Goal: Task Accomplishment & Management: Manage account settings

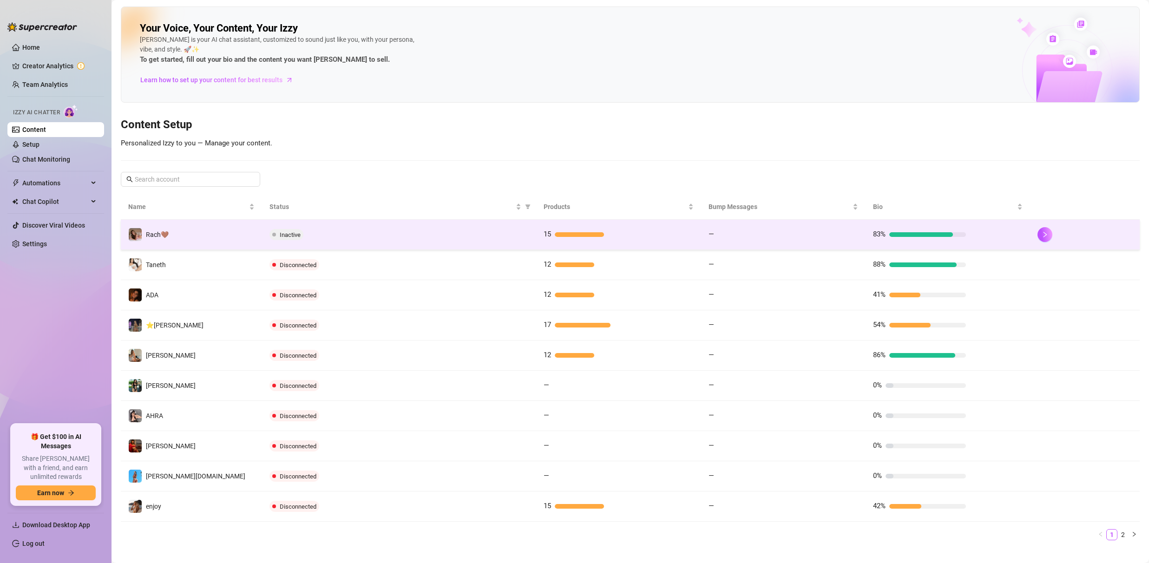
click at [487, 235] on div "Inactive" at bounding box center [398, 234] width 259 height 11
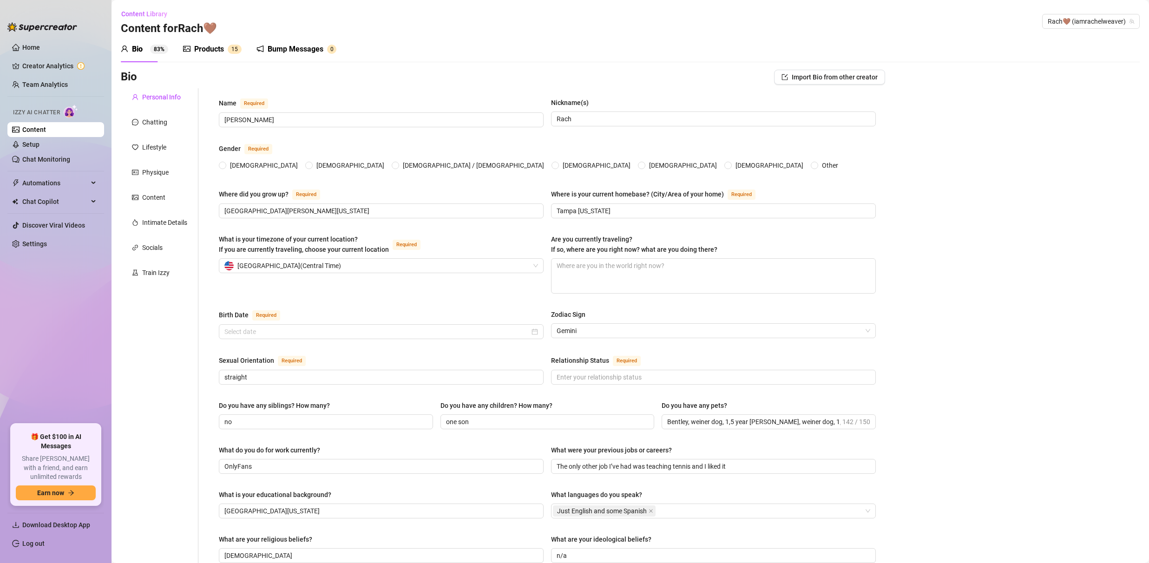
radio input "true"
type input "[DATE]"
click at [176, 119] on div "Chatting" at bounding box center [160, 122] width 78 height 18
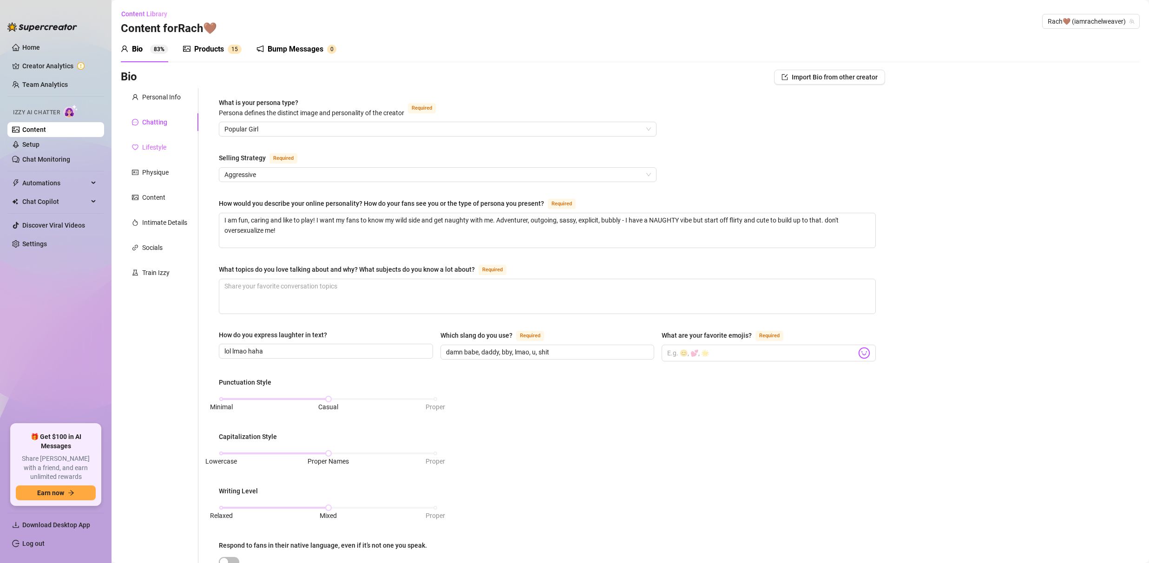
click at [171, 146] on div "Lifestyle" at bounding box center [160, 147] width 78 height 18
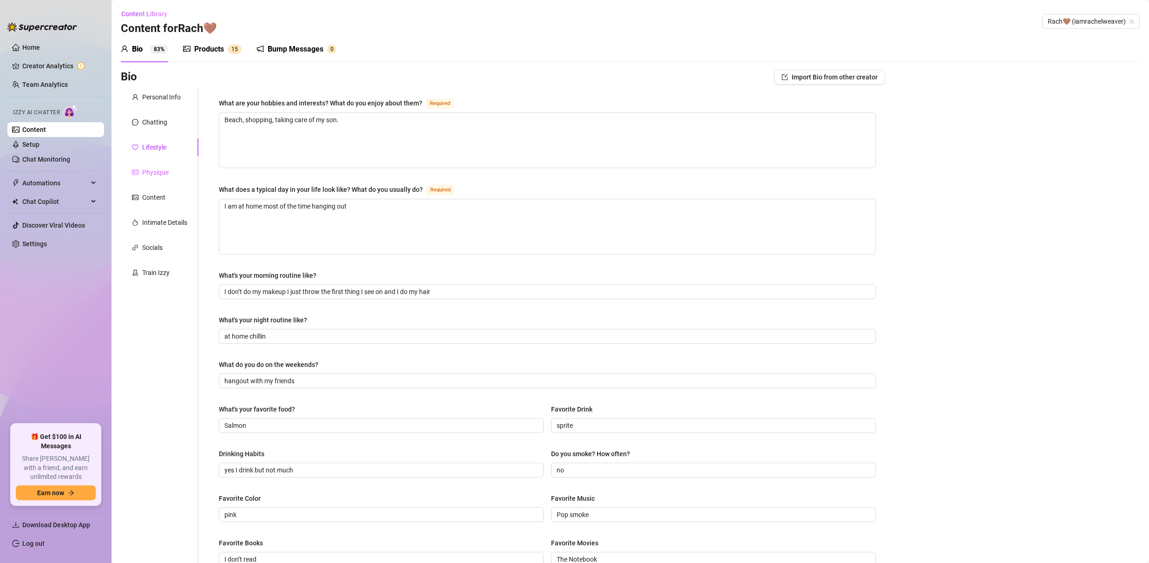
click at [169, 177] on div "Physique" at bounding box center [160, 172] width 78 height 18
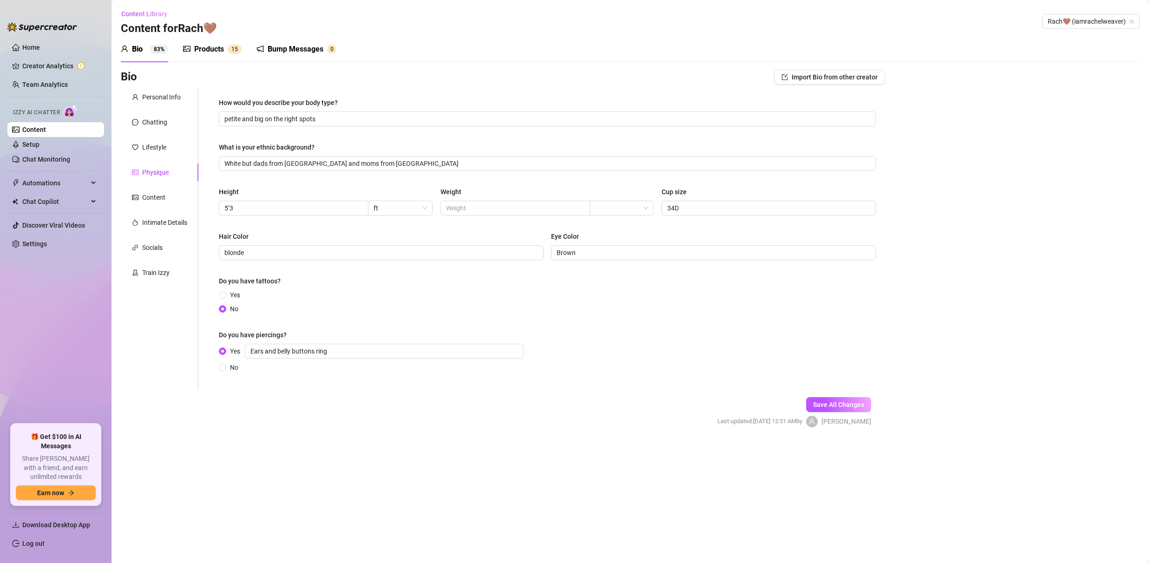
click at [177, 209] on div "Personal Info Chatting Lifestyle Physique Content Intimate Details Socials Trai…" at bounding box center [160, 239] width 78 height 302
click at [177, 201] on div "Content" at bounding box center [160, 198] width 78 height 18
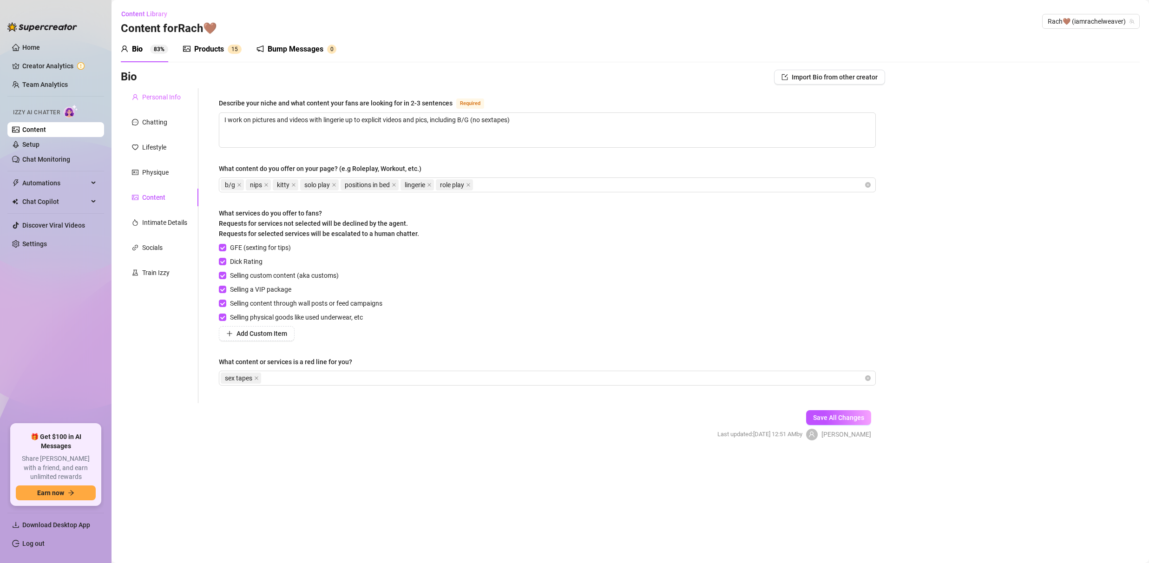
click at [161, 91] on div "Personal Info" at bounding box center [160, 97] width 78 height 18
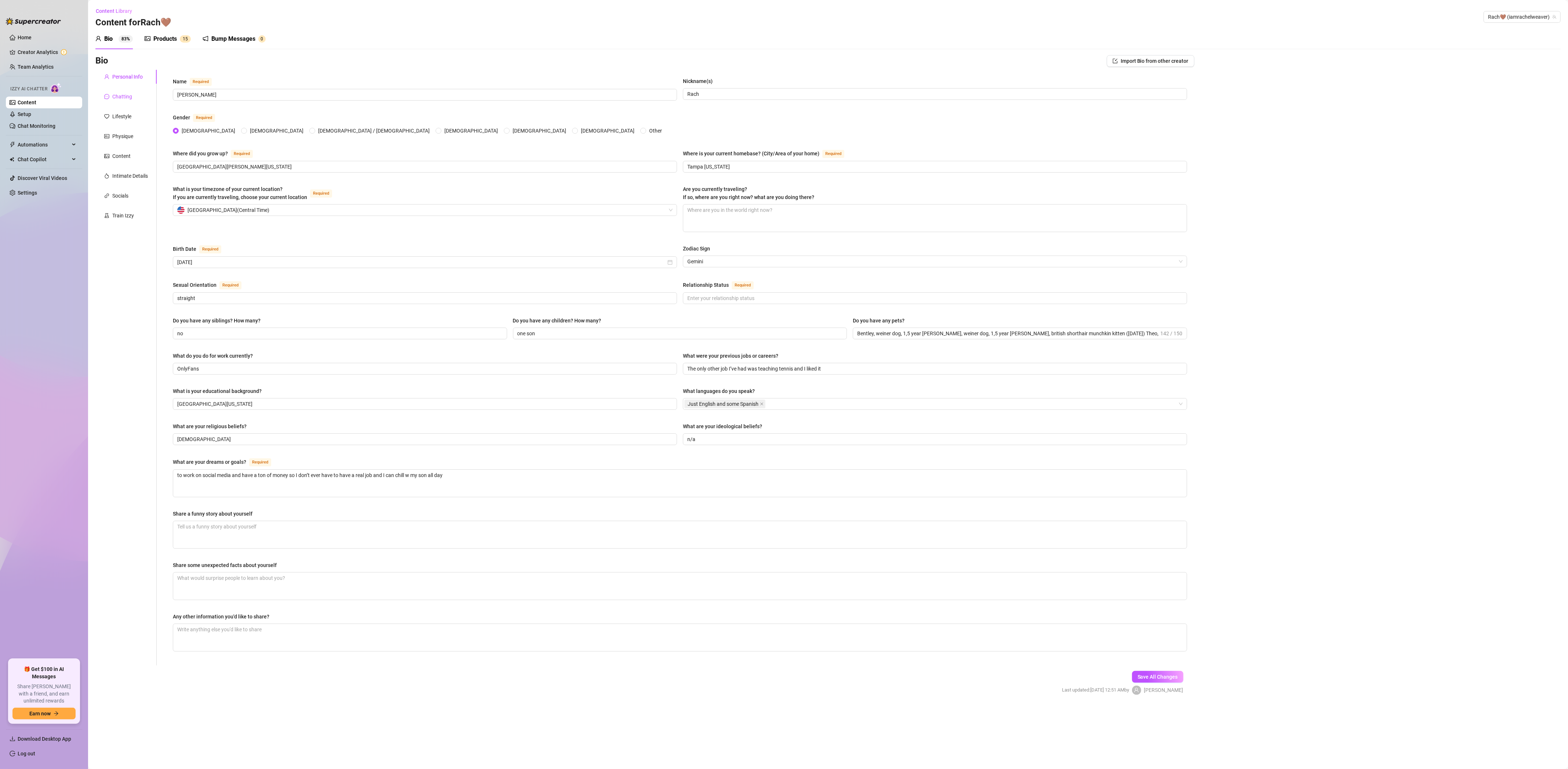
click at [119, 100] on div "Chatting" at bounding box center [122, 96] width 20 height 8
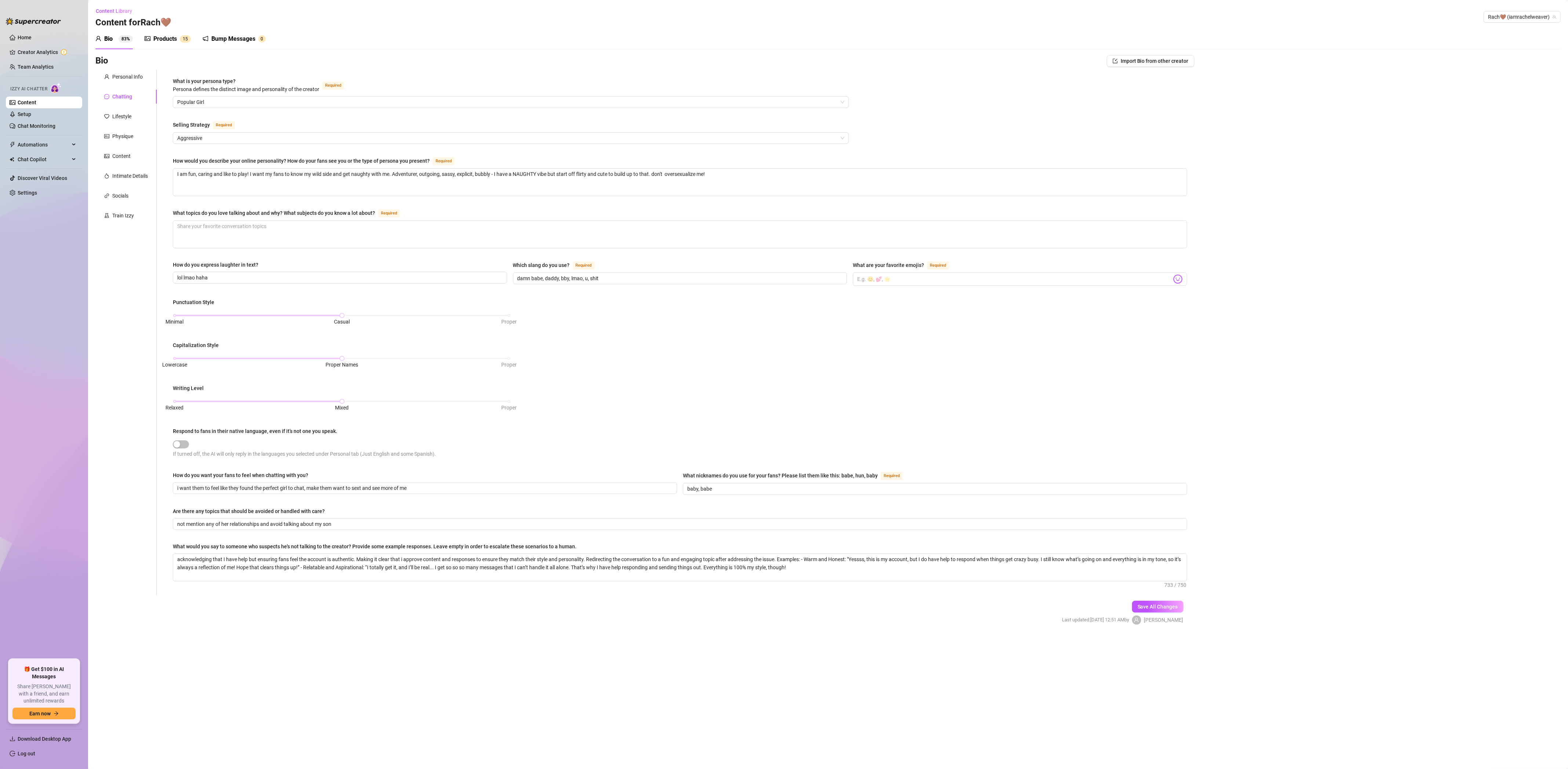
click at [279, 444] on main "Content Library Content for Rach🤎 Rach🤎 (iamrachelweaver) Bio 83% Products 1 5 …" at bounding box center [827, 384] width 1480 height 769
click at [118, 121] on div "Lifestyle" at bounding box center [126, 116] width 62 height 14
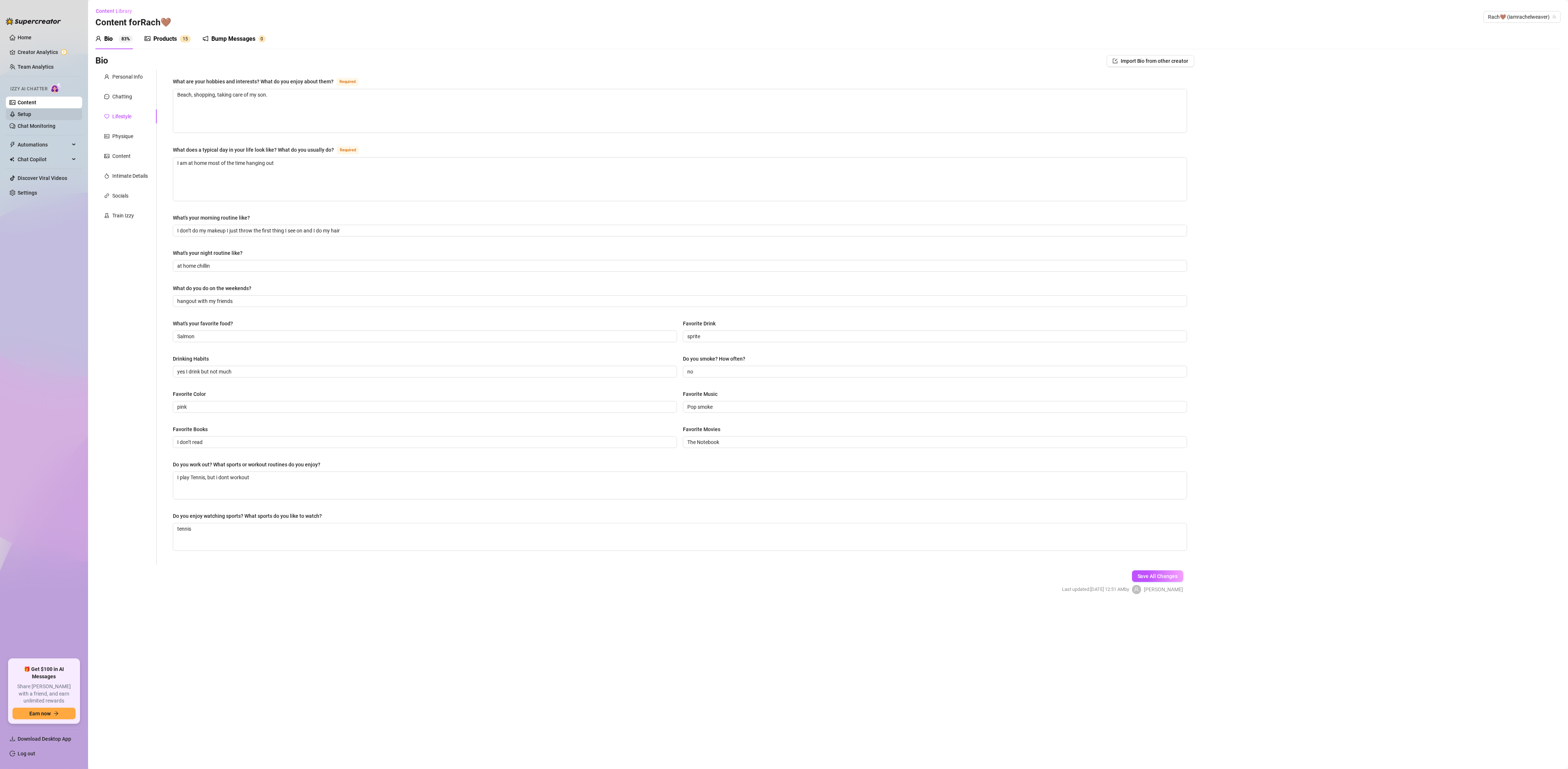
click at [31, 115] on link "Setup" at bounding box center [24, 114] width 13 height 6
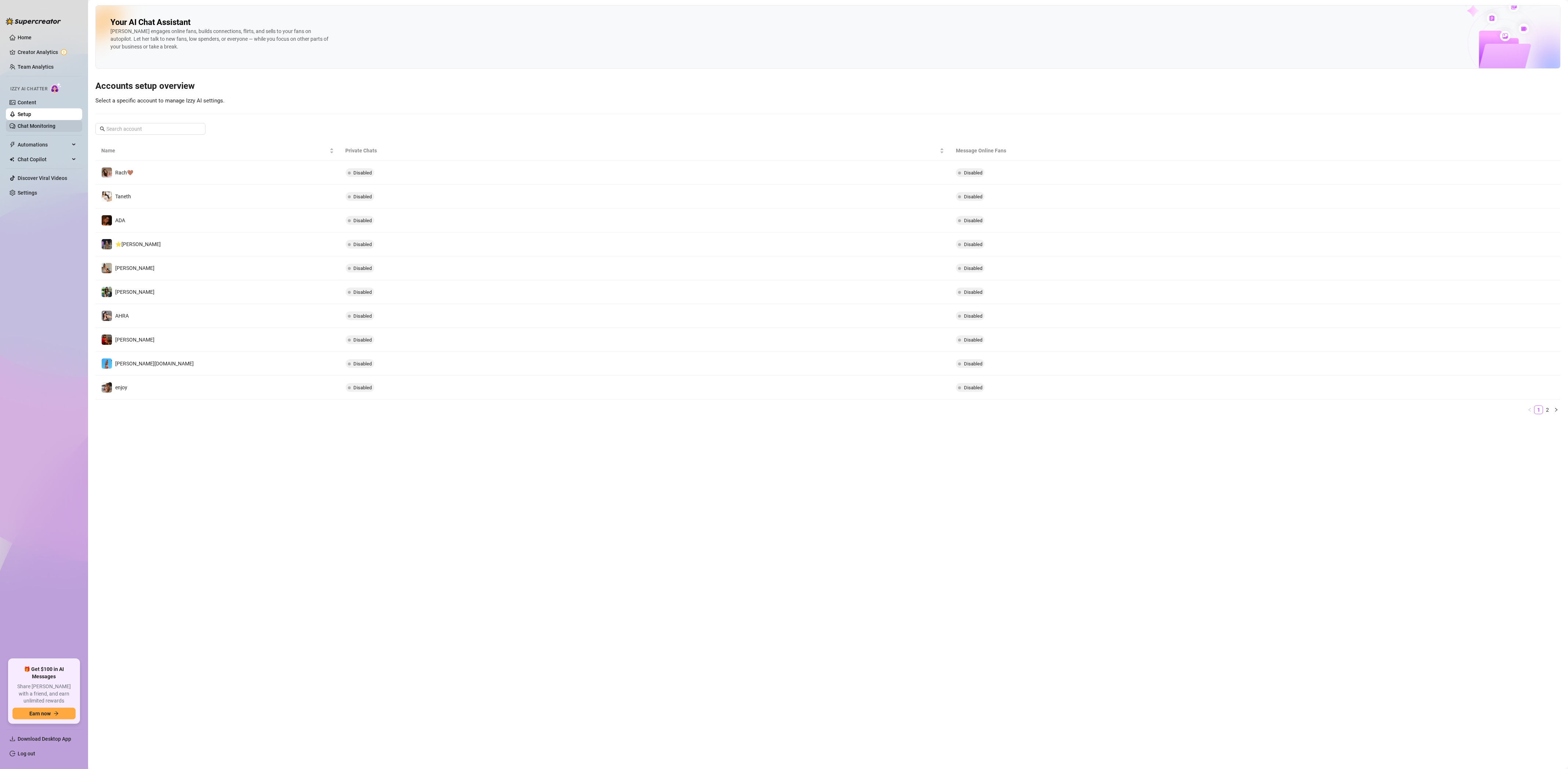
click at [55, 129] on link "Chat Monitoring" at bounding box center [36, 126] width 38 height 6
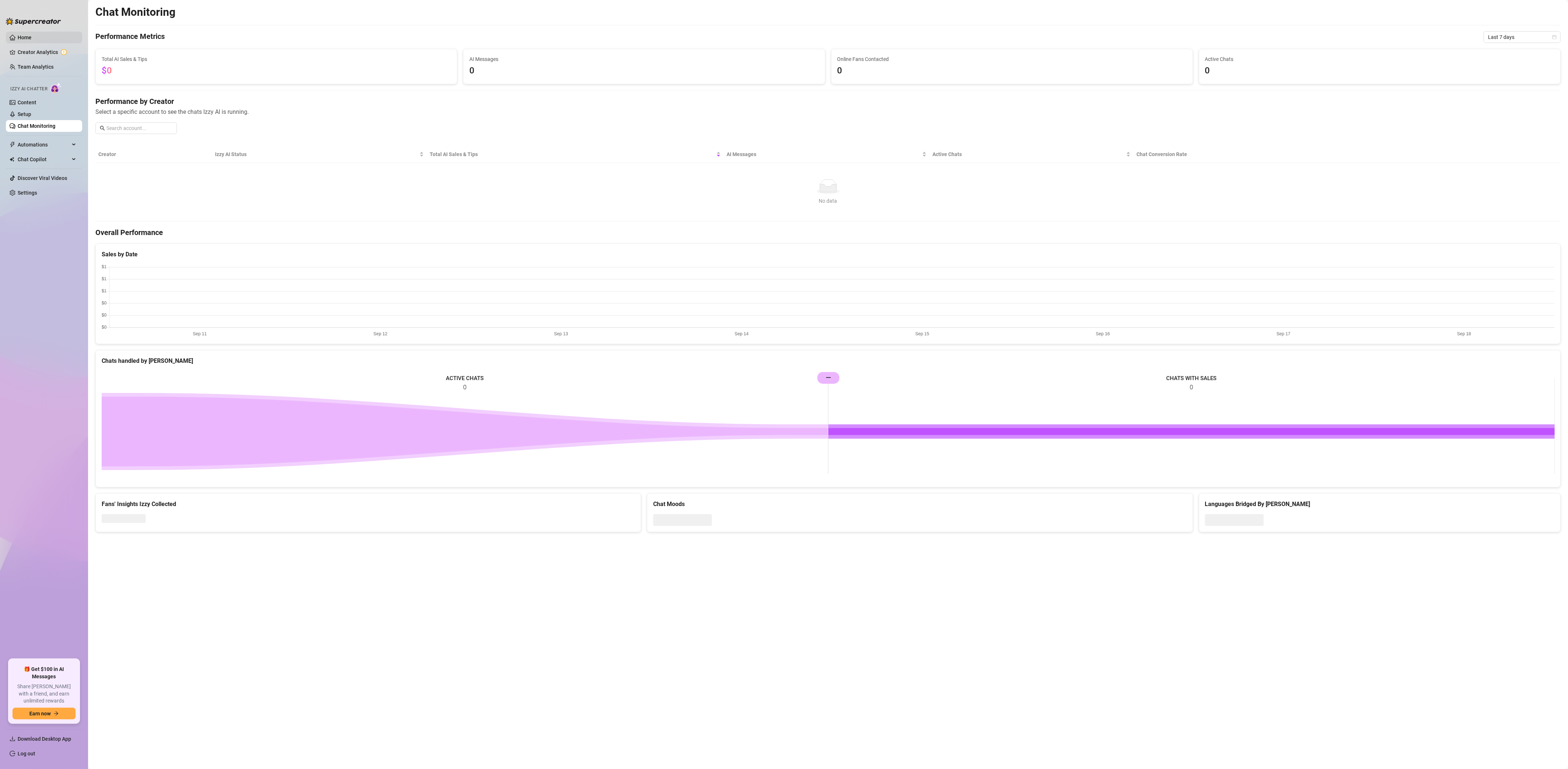
click at [31, 38] on link "Home" at bounding box center [24, 37] width 14 height 6
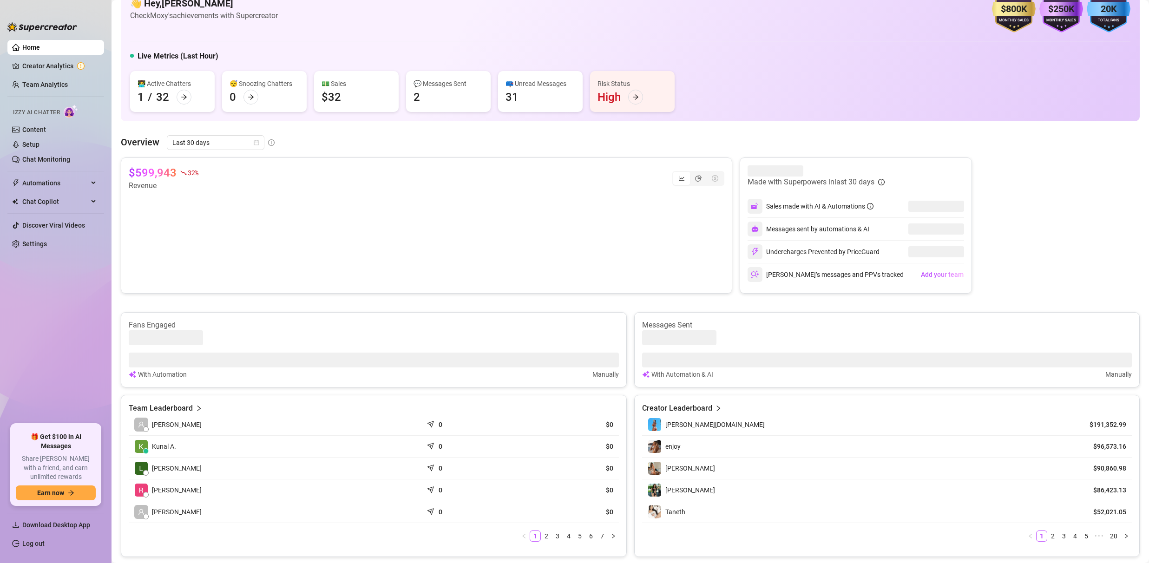
scroll to position [100, 0]
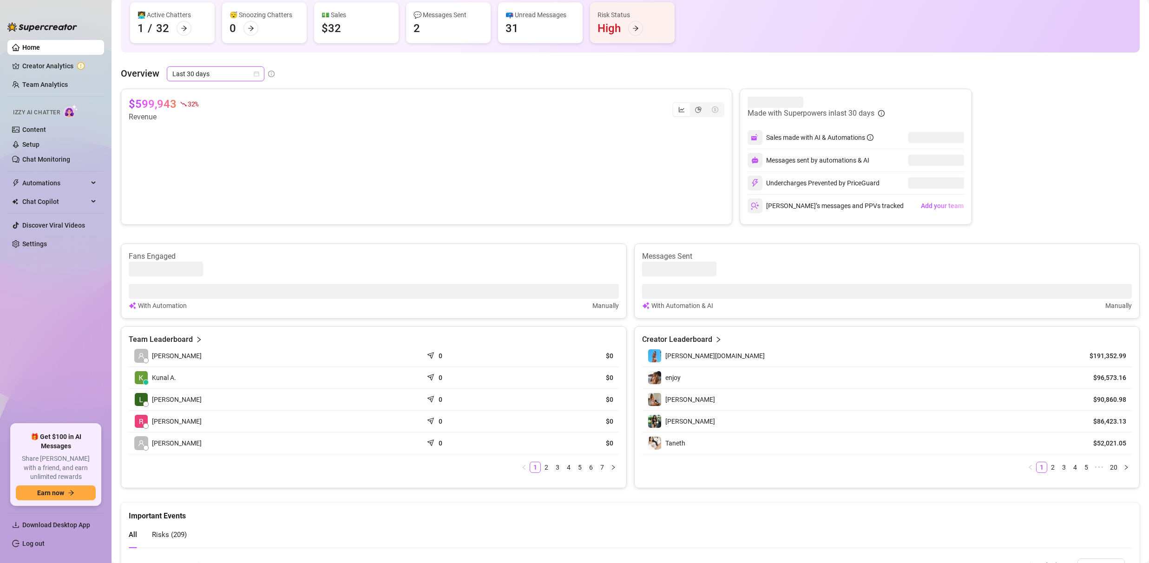
click at [187, 72] on span "Last 30 days" at bounding box center [215, 74] width 86 height 14
click at [229, 140] on div "Last 90 days" at bounding box center [215, 137] width 83 height 10
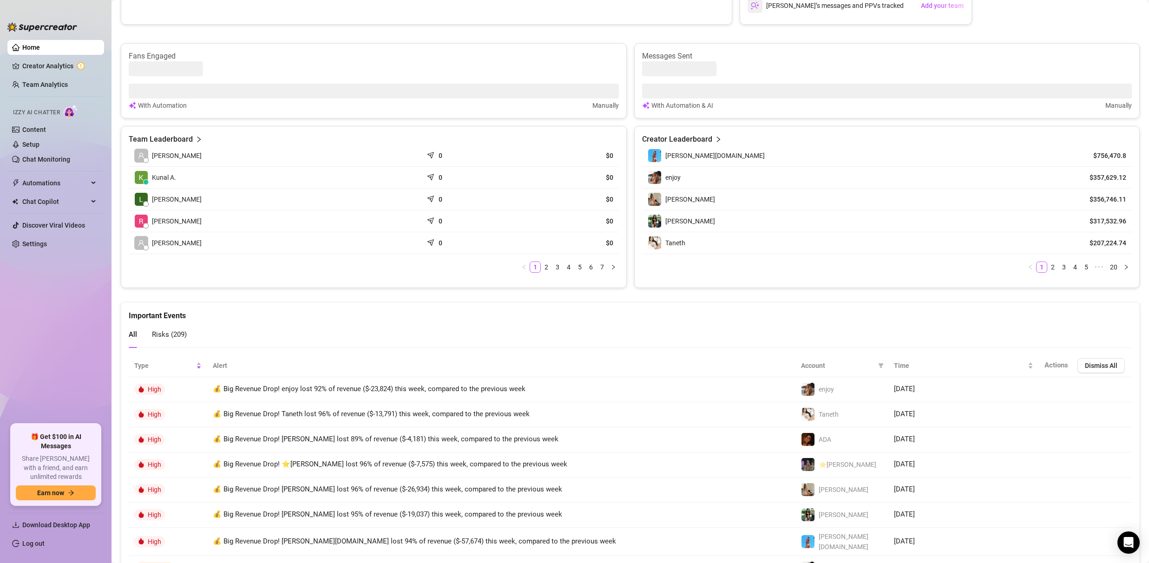
scroll to position [0, 0]
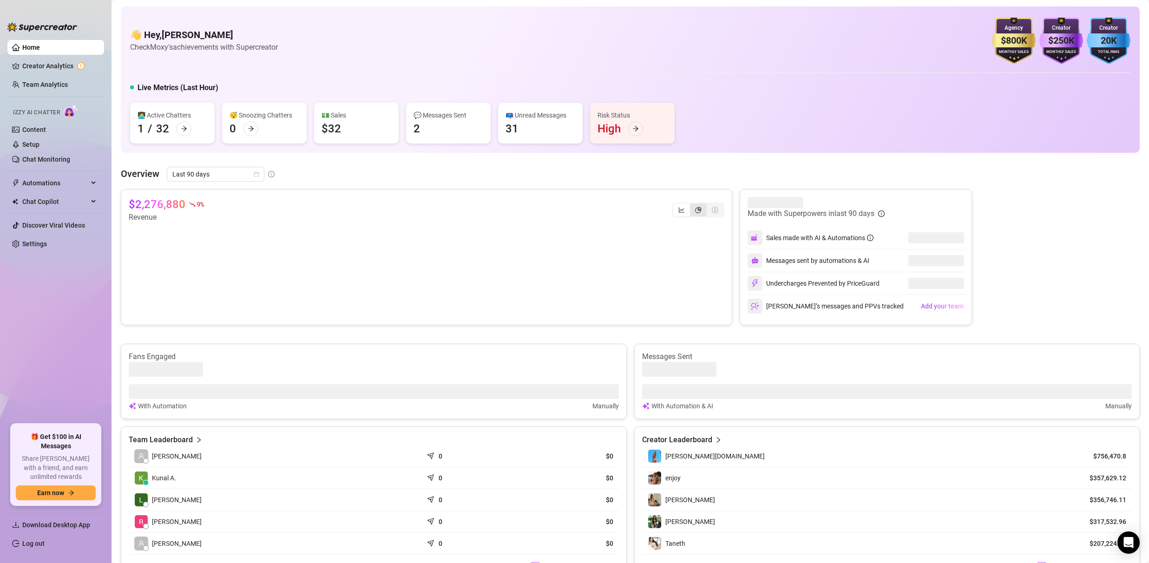
click at [696, 215] on div "segmented control" at bounding box center [698, 209] width 17 height 13
click at [692, 205] on input "segmented control" at bounding box center [692, 205] width 0 height 0
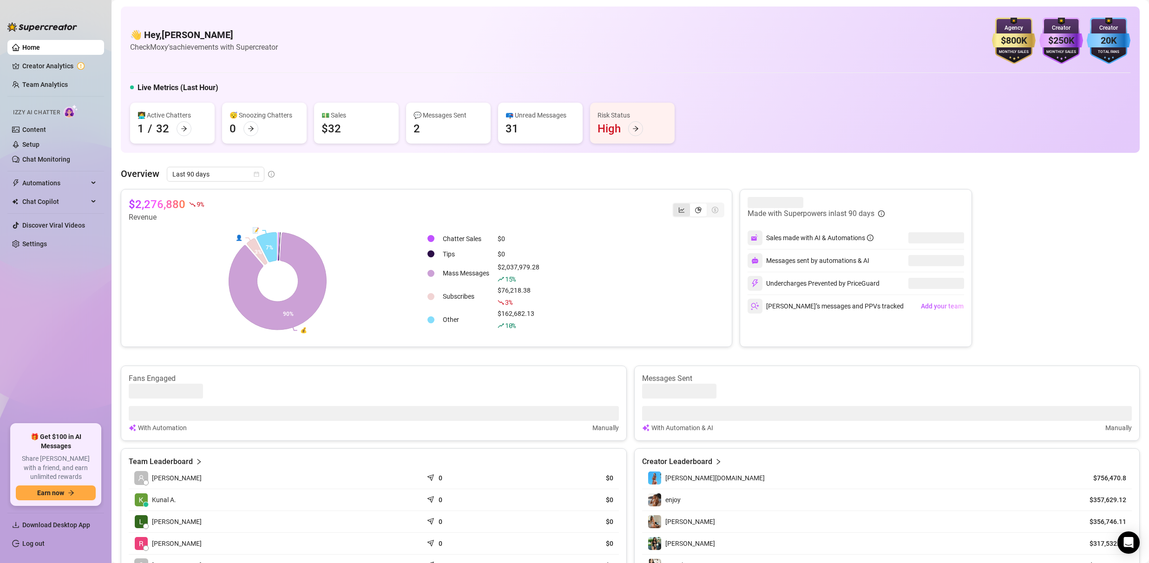
click at [676, 212] on div "segmented control" at bounding box center [681, 209] width 17 height 13
click at [675, 205] on input "segmented control" at bounding box center [675, 205] width 0 height 0
